Goal: Task Accomplishment & Management: Complete application form

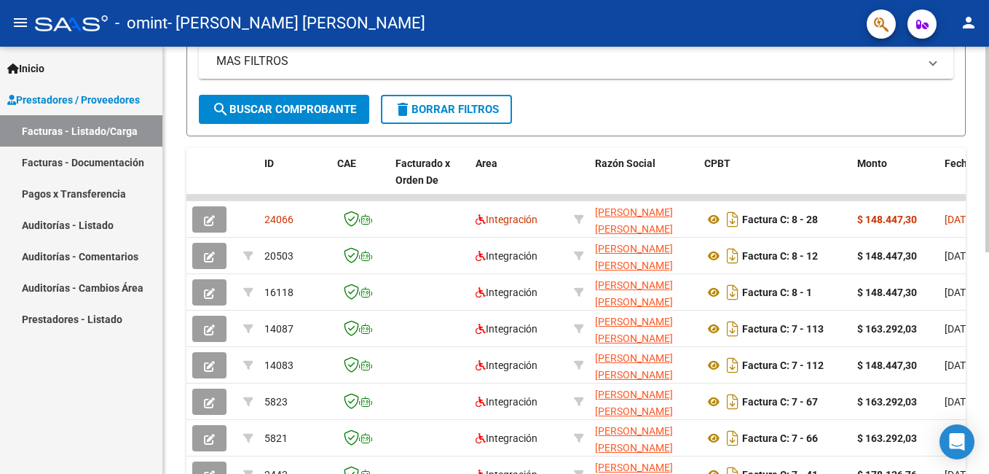
scroll to position [348, 0]
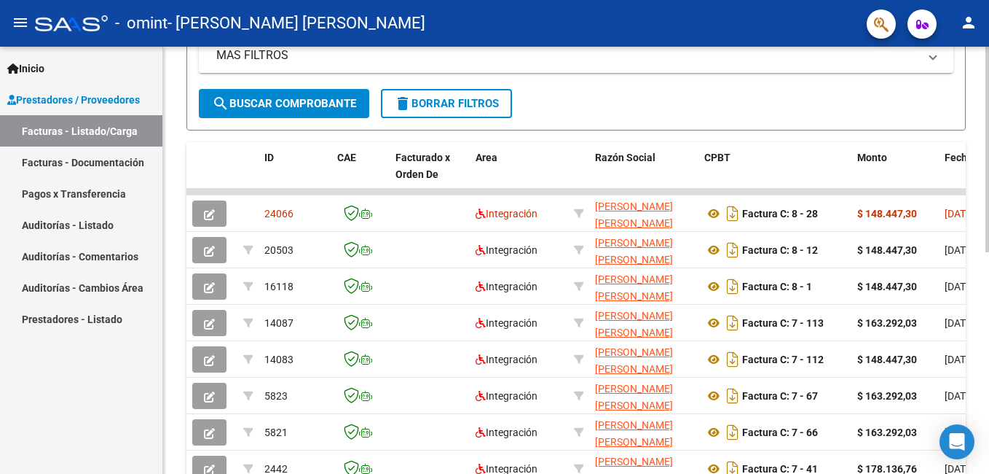
click at [989, 322] on html "menu - omint - LESCANO NATALIA VERONICA person Inicio Instructivos Contacto OS …" at bounding box center [494, 237] width 989 height 474
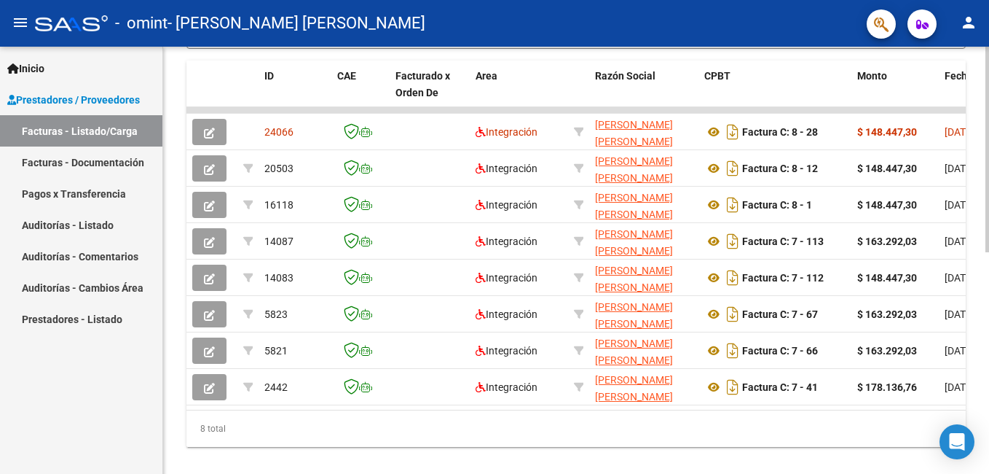
scroll to position [445, 0]
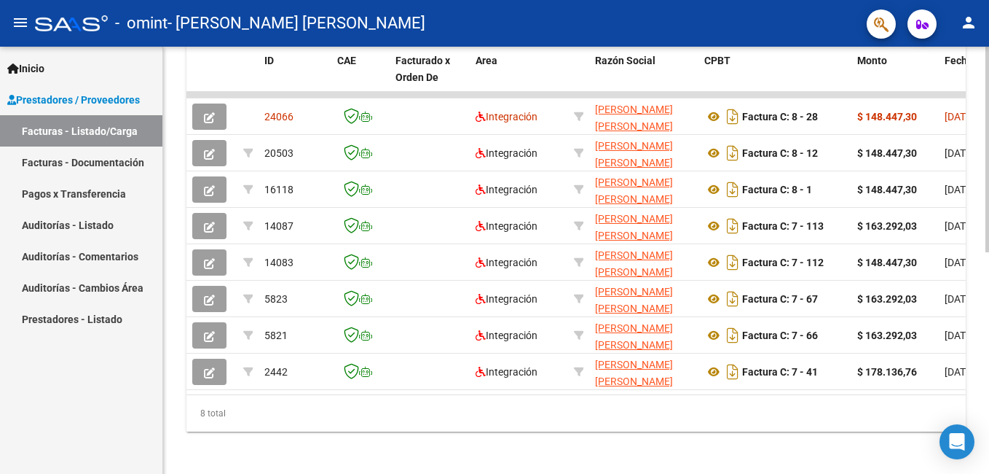
click at [989, 412] on html "menu - omint - LESCANO NATALIA VERONICA person Inicio Instructivos Contacto OS …" at bounding box center [494, 237] width 989 height 474
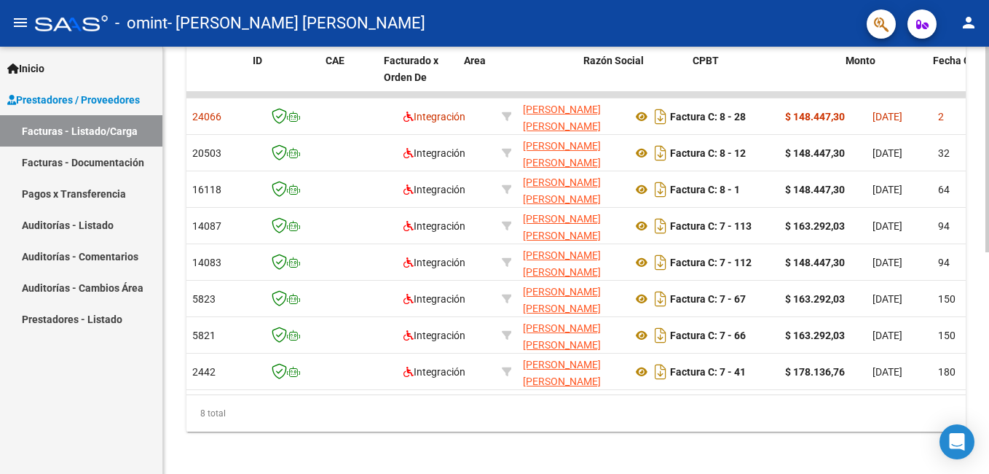
scroll to position [0, 0]
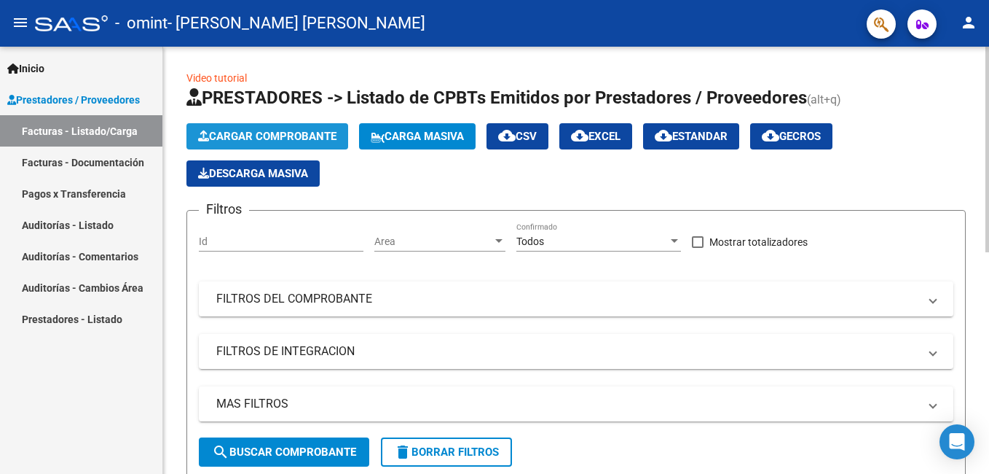
click at [276, 134] on span "Cargar Comprobante" at bounding box center [267, 136] width 138 height 13
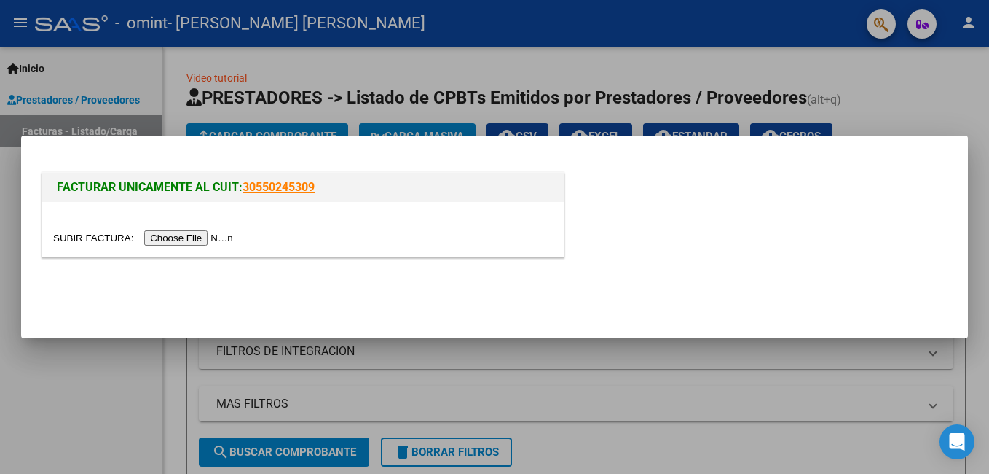
click at [198, 234] on input "file" at bounding box center [145, 237] width 184 height 15
click at [53, 409] on div at bounding box center [494, 237] width 989 height 474
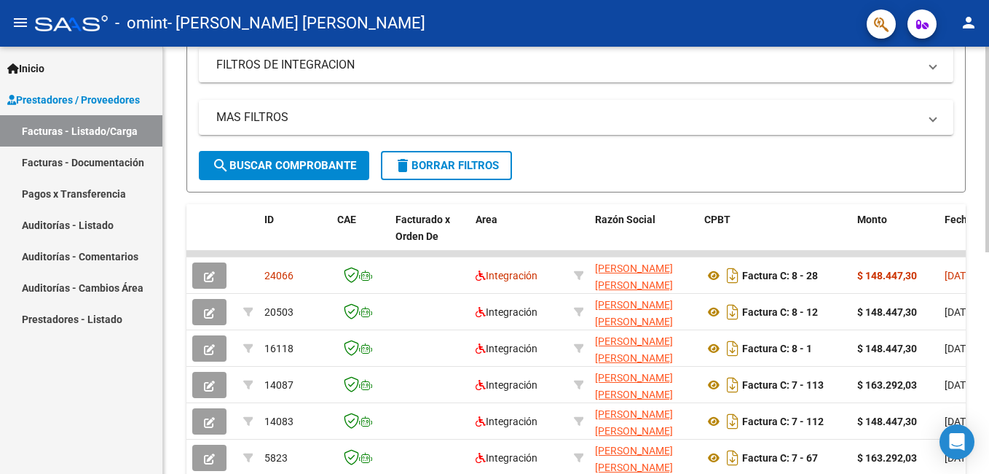
click at [983, 282] on div "Video tutorial PRESTADORES -> Listado de CPBTs Emitidos por Prestadores / Prove…" at bounding box center [578, 198] width 830 height 876
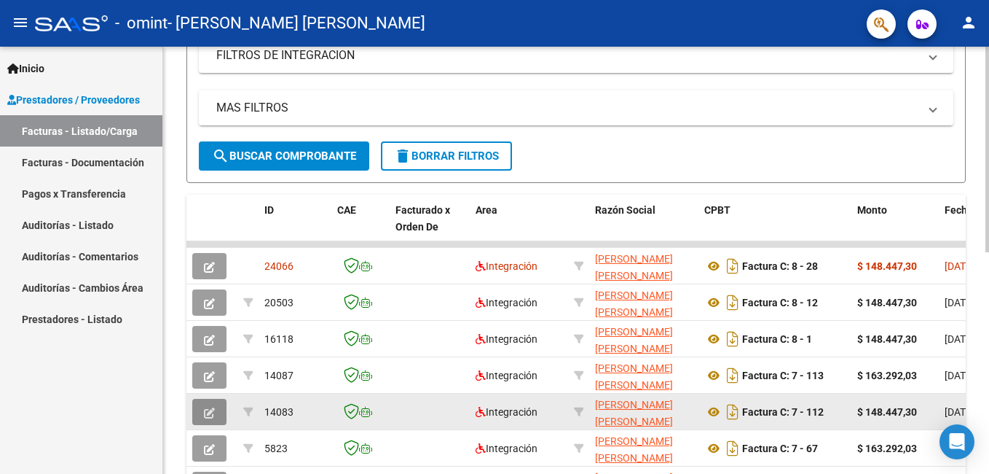
click at [206, 416] on icon "button" at bounding box center [209, 412] width 11 height 11
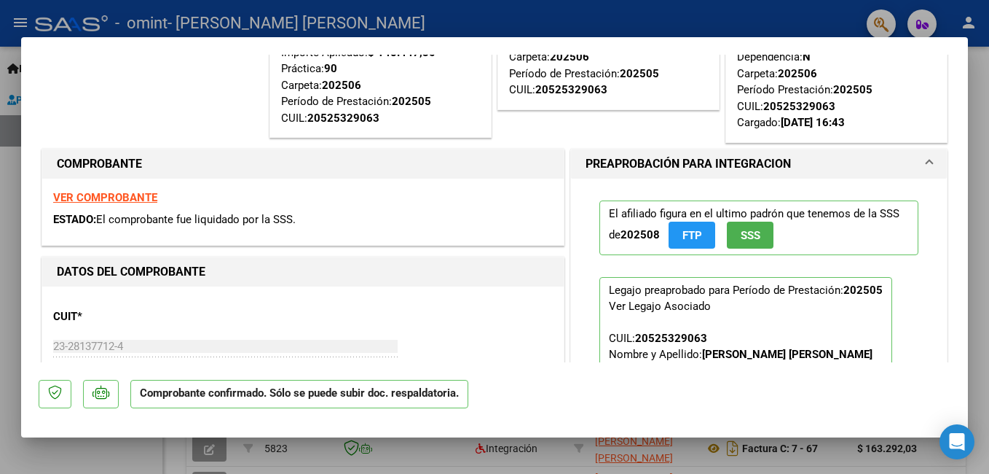
scroll to position [0, 0]
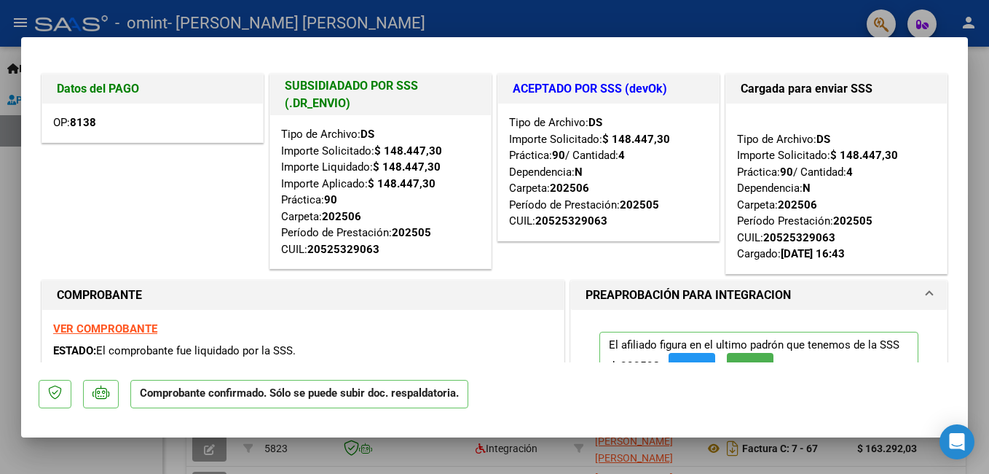
click at [579, 20] on div at bounding box center [494, 237] width 989 height 474
type input "$ 0,00"
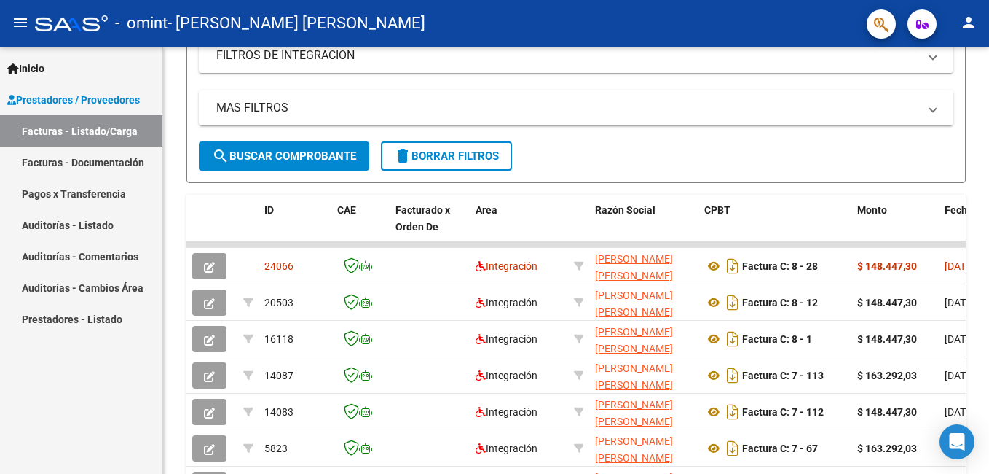
scroll to position [296, 0]
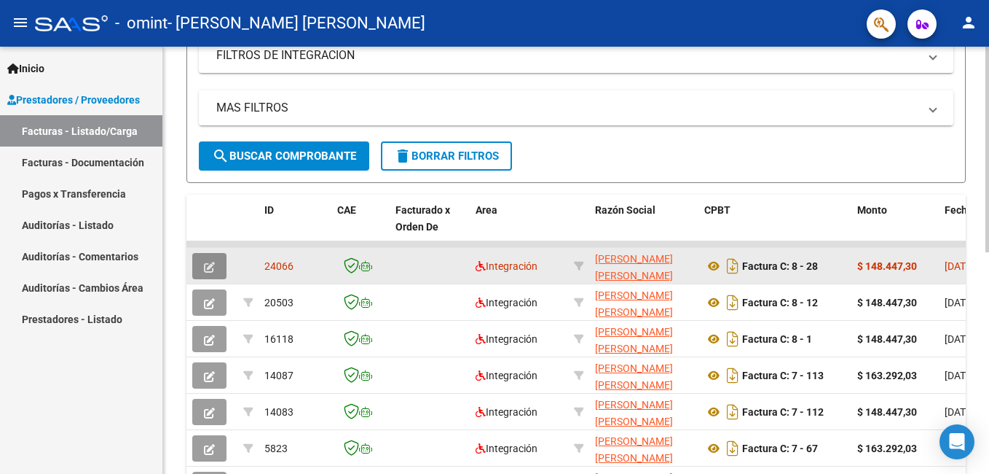
click at [208, 270] on icon "button" at bounding box center [209, 267] width 11 height 11
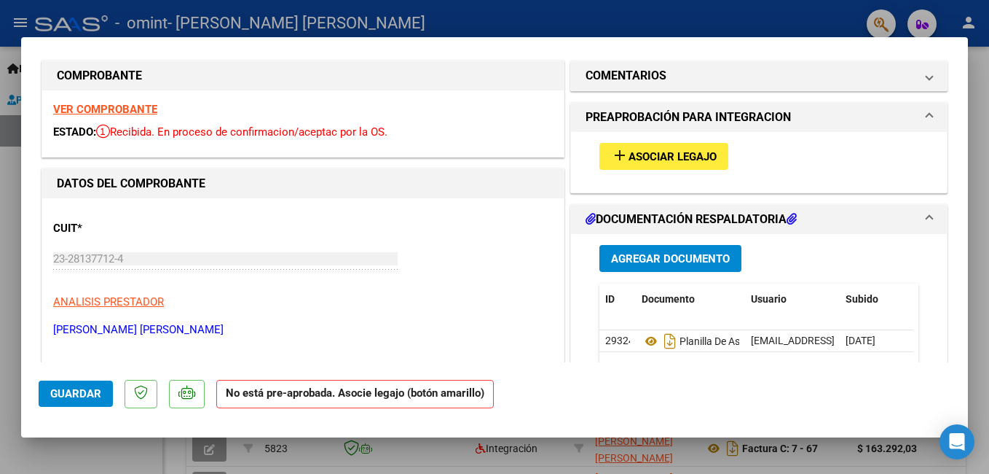
scroll to position [0, 0]
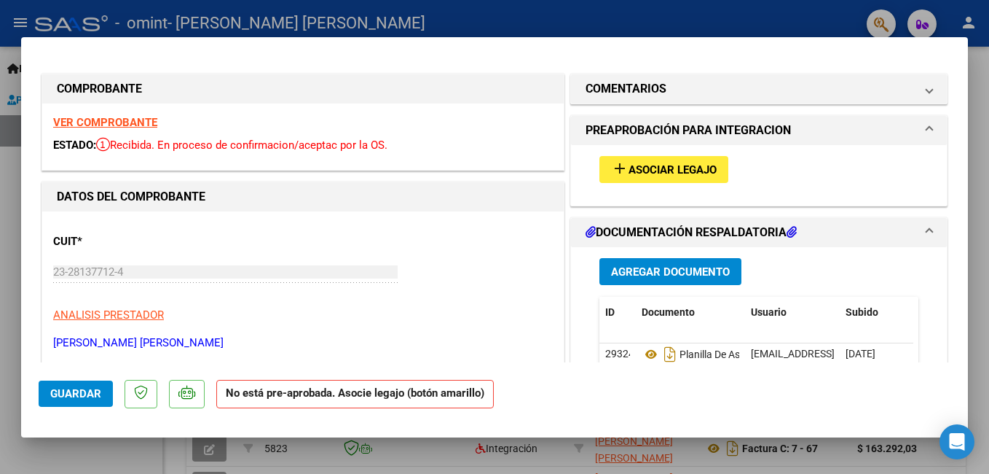
click at [633, 170] on span "Asociar Legajo" at bounding box center [673, 169] width 88 height 13
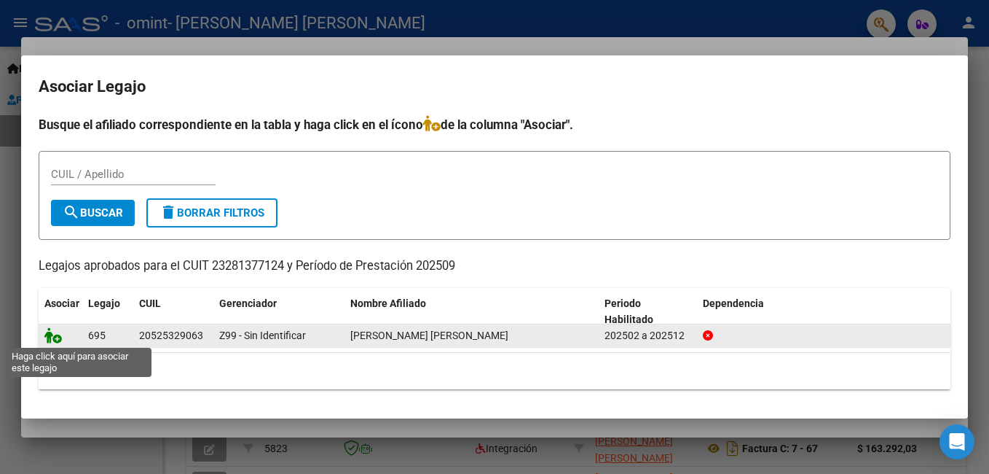
click at [54, 335] on icon at bounding box center [52, 335] width 17 height 16
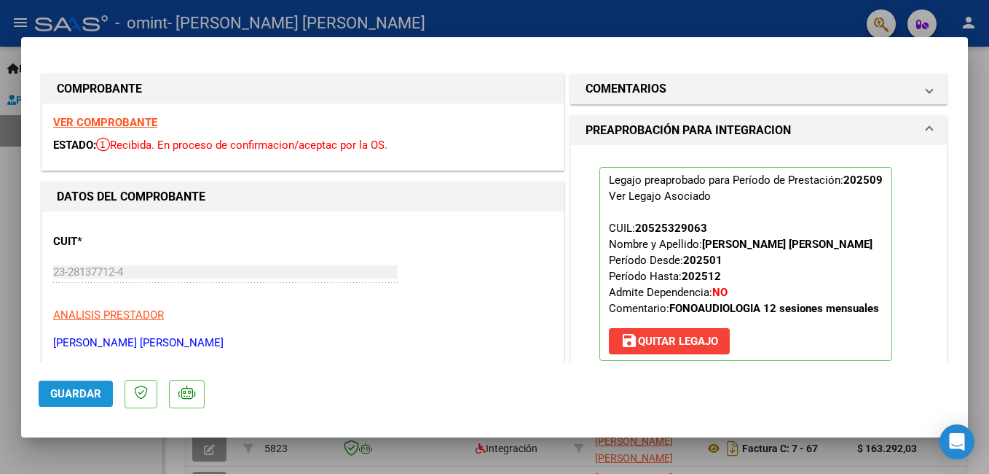
click at [86, 396] on span "Guardar" at bounding box center [75, 393] width 51 height 13
